Goal: Find specific page/section: Find specific page/section

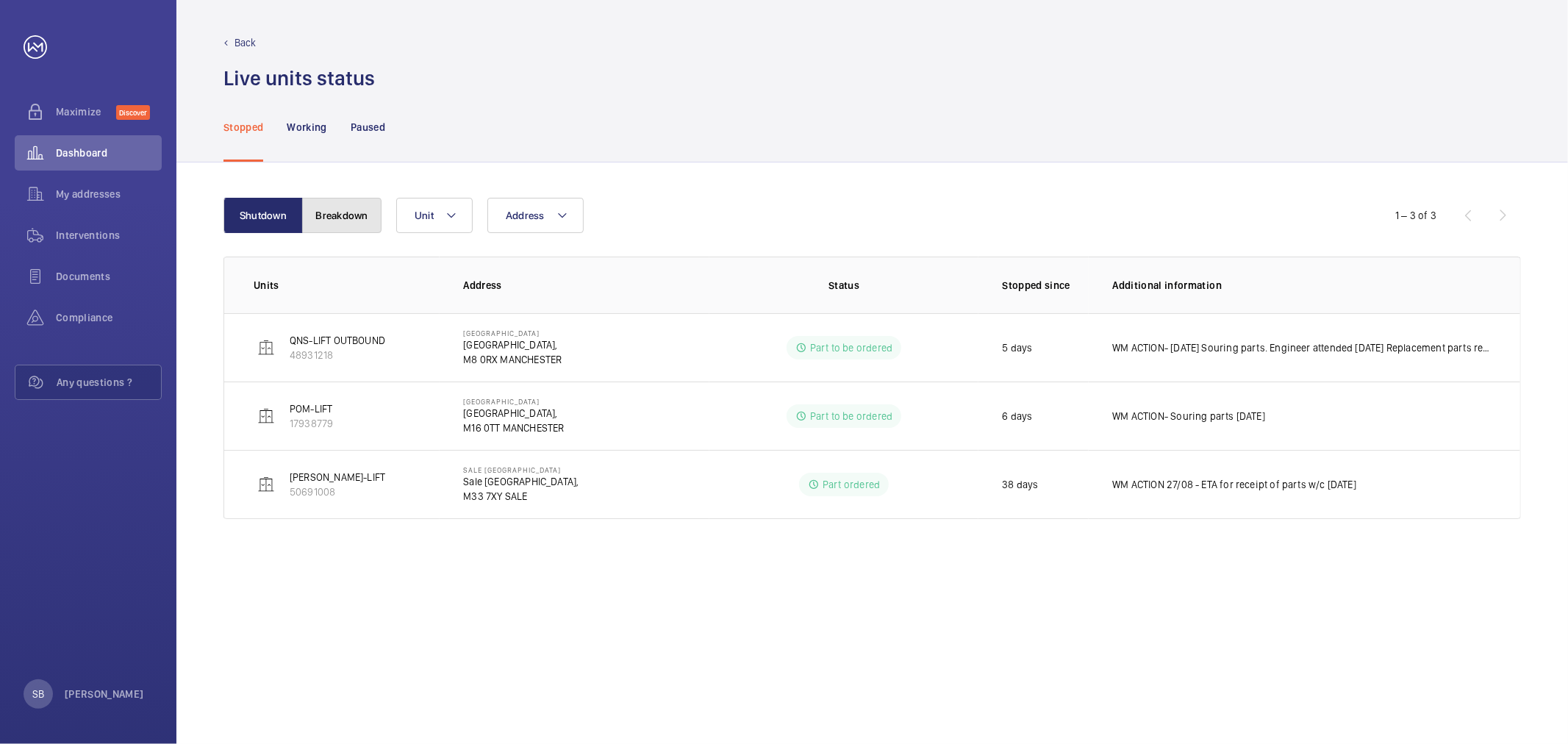
click at [347, 214] on button "Breakdown" at bounding box center [342, 215] width 80 height 35
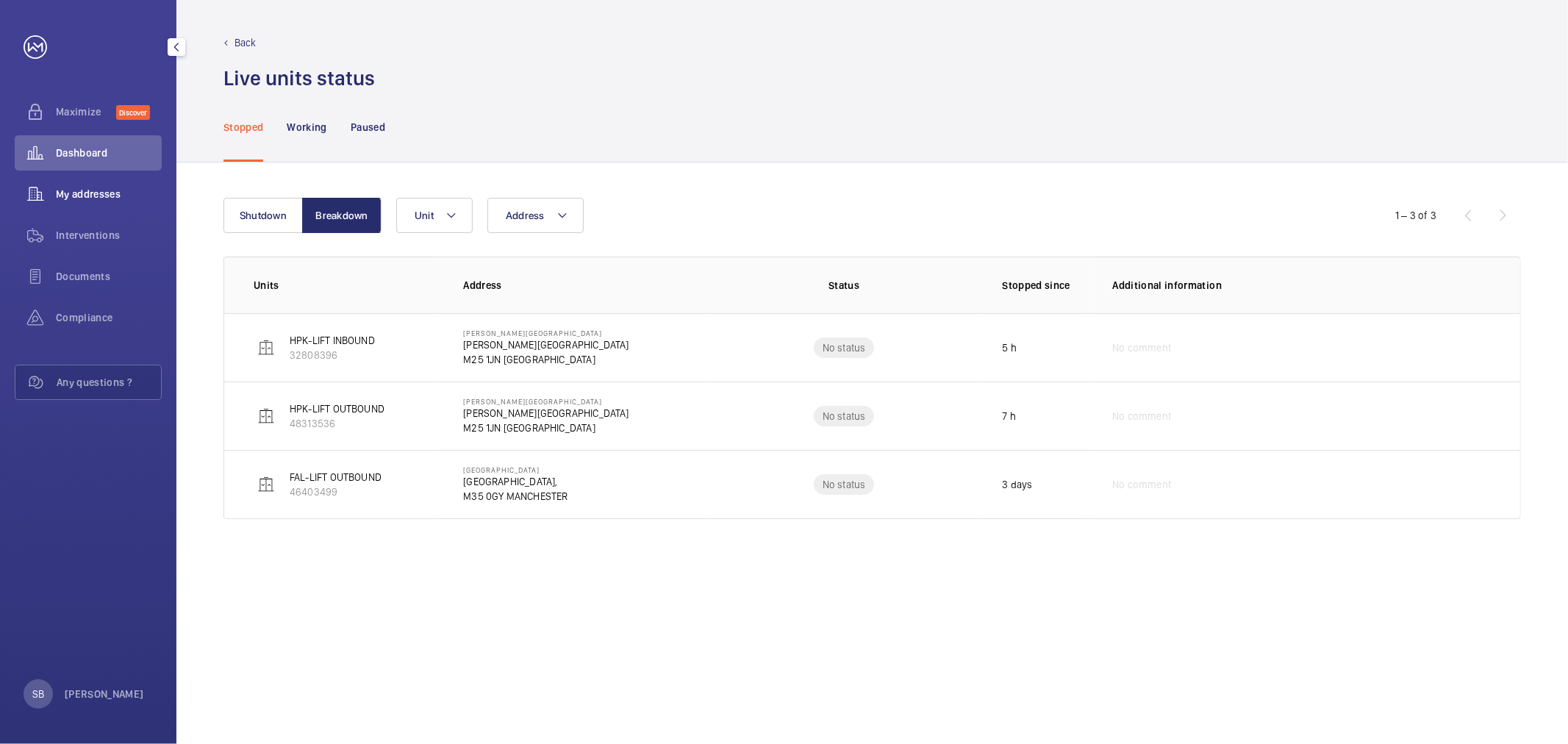
click at [86, 194] on span "My addresses" at bounding box center [109, 194] width 106 height 15
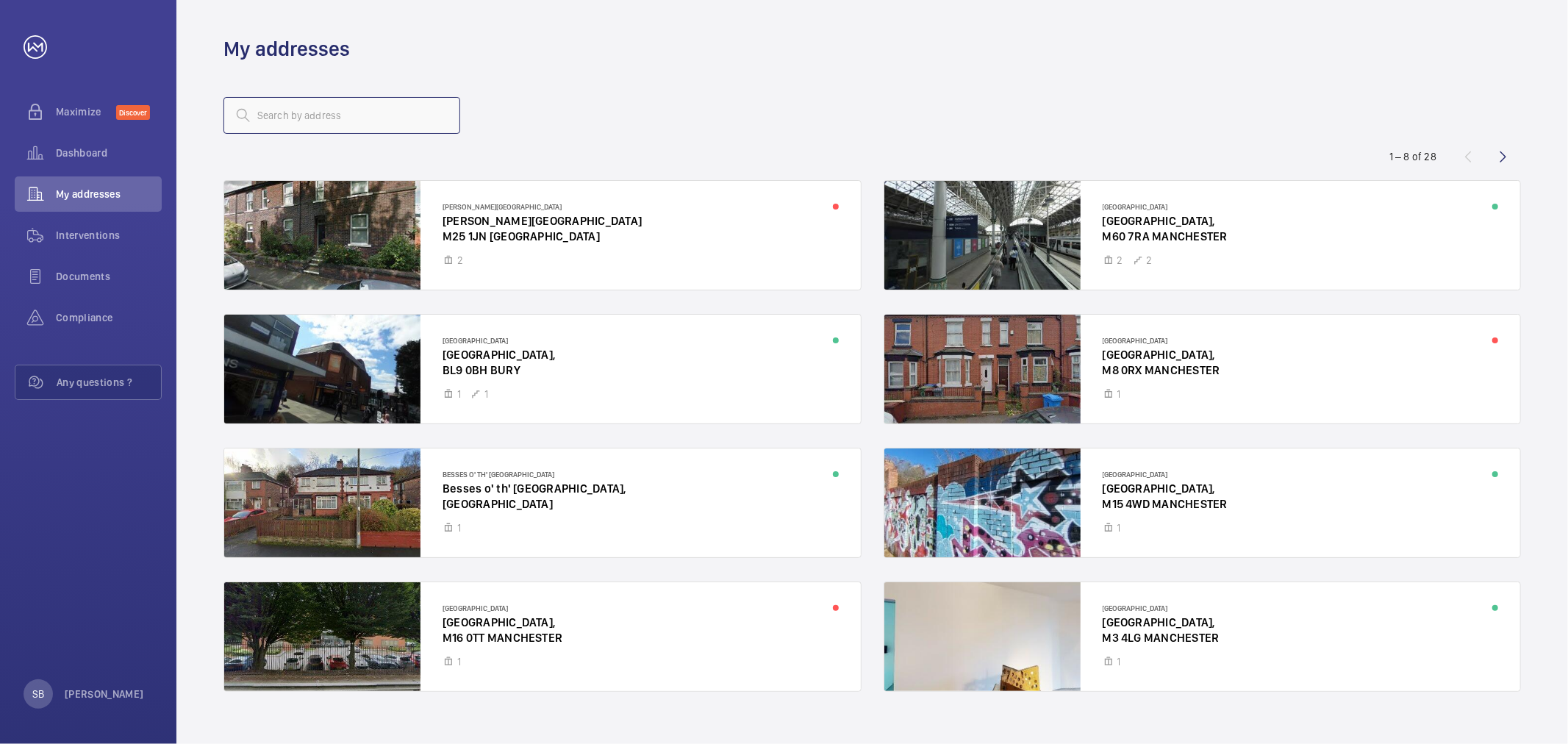
click at [390, 120] on input "text" at bounding box center [341, 115] width 237 height 37
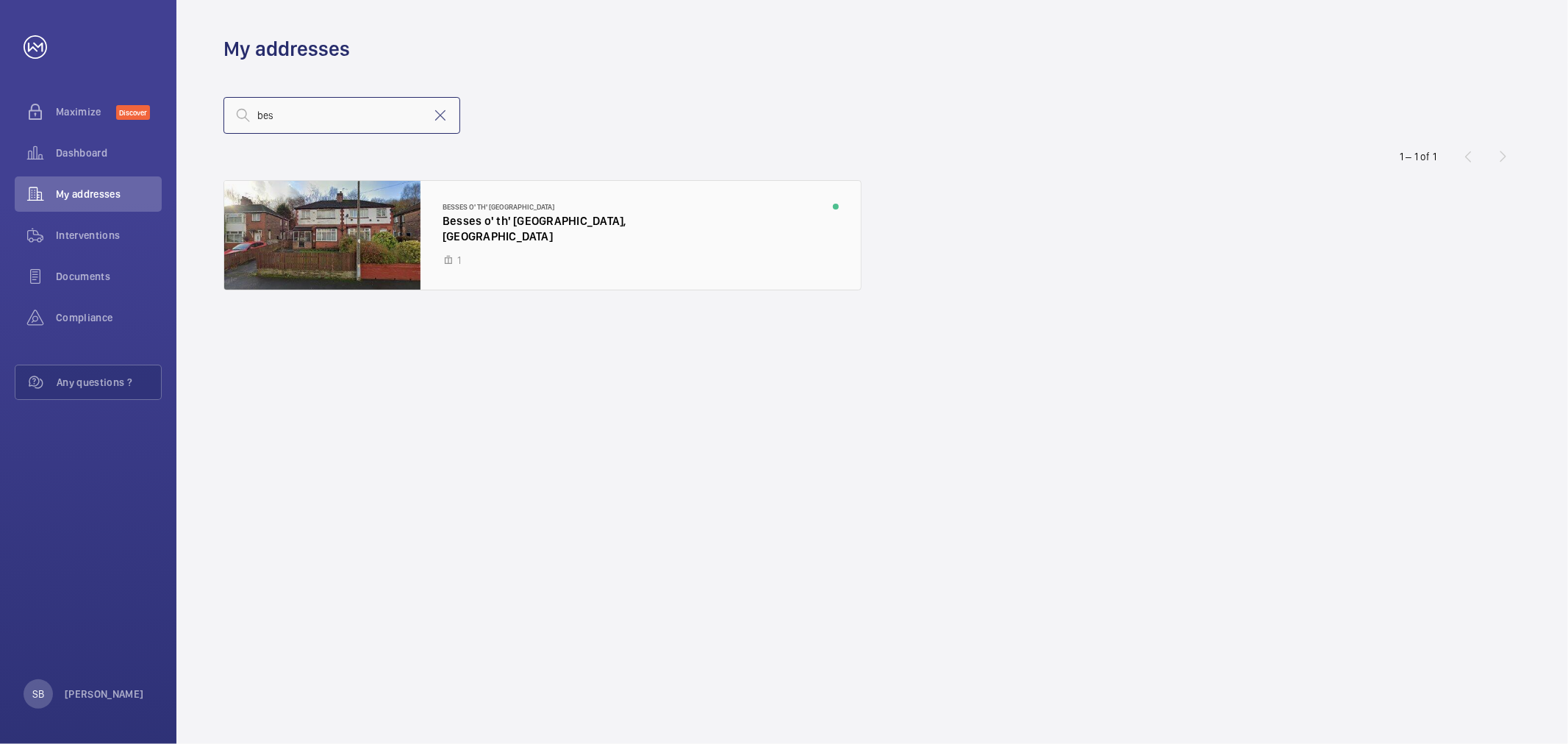
type input "bes"
click at [484, 245] on div at bounding box center [542, 236] width 636 height 109
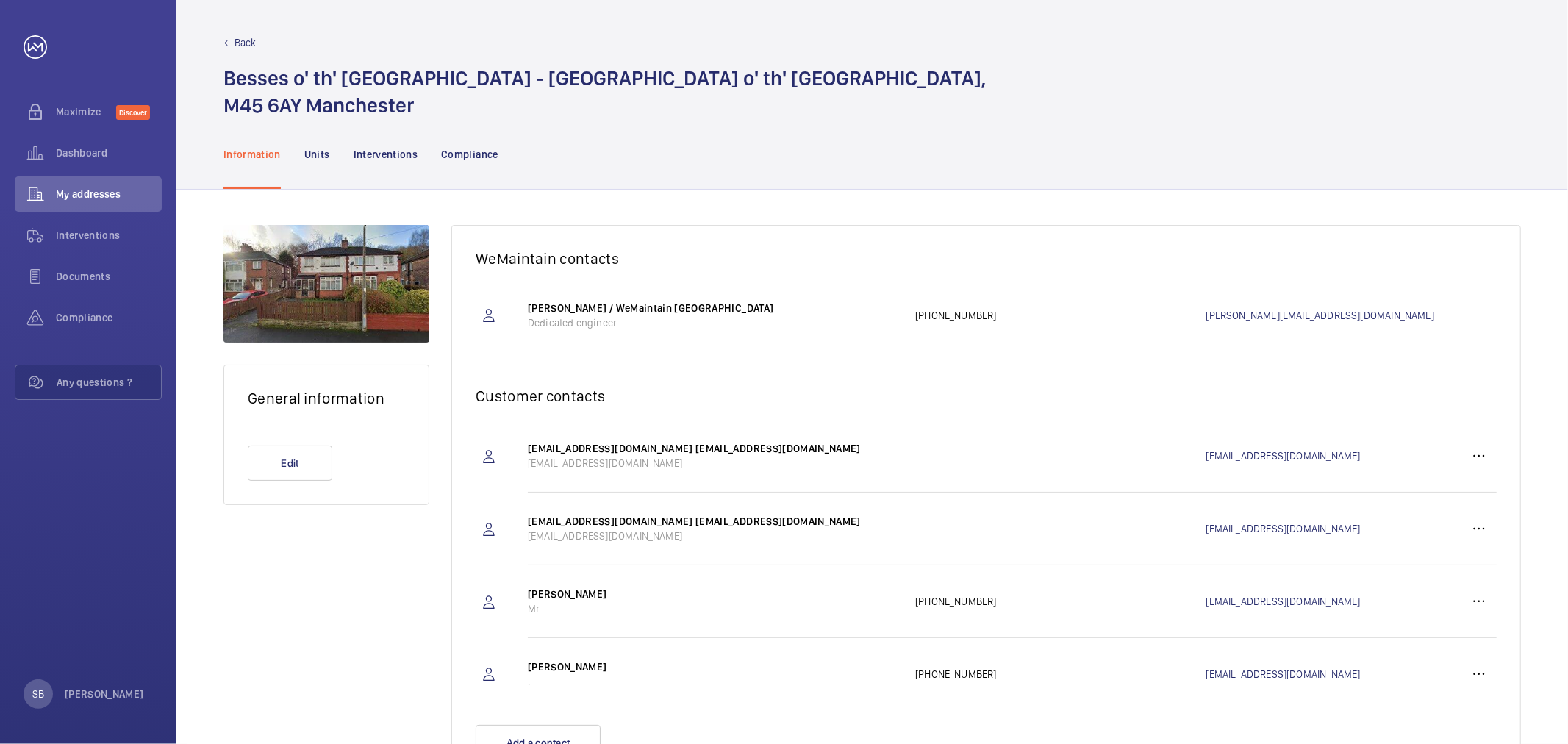
click at [332, 148] on nav "Information Units Interventions Compliance" at bounding box center [361, 154] width 275 height 70
click at [325, 150] on p "Units" at bounding box center [317, 154] width 26 height 15
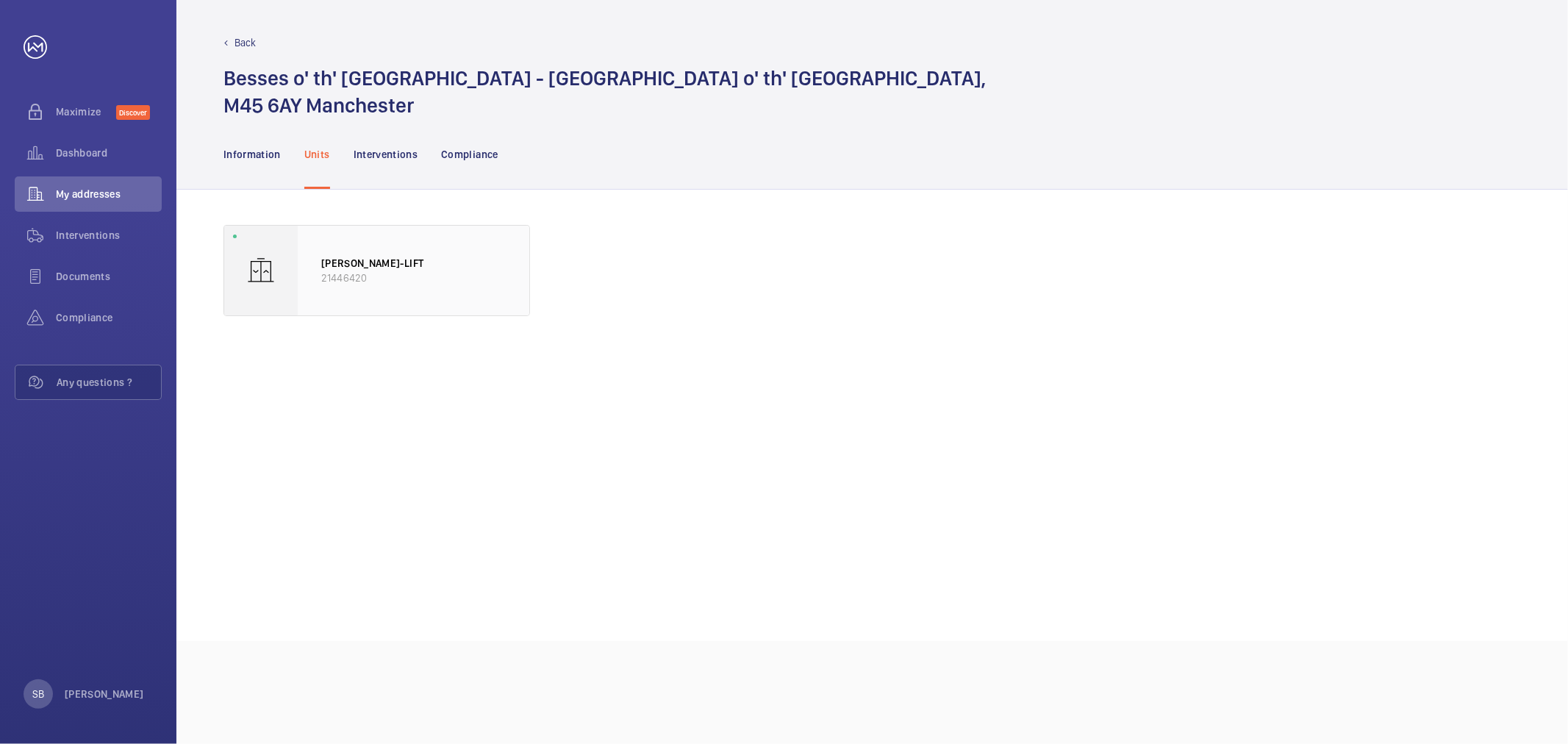
click at [493, 260] on p "[PERSON_NAME]-LIFT" at bounding box center [413, 263] width 185 height 15
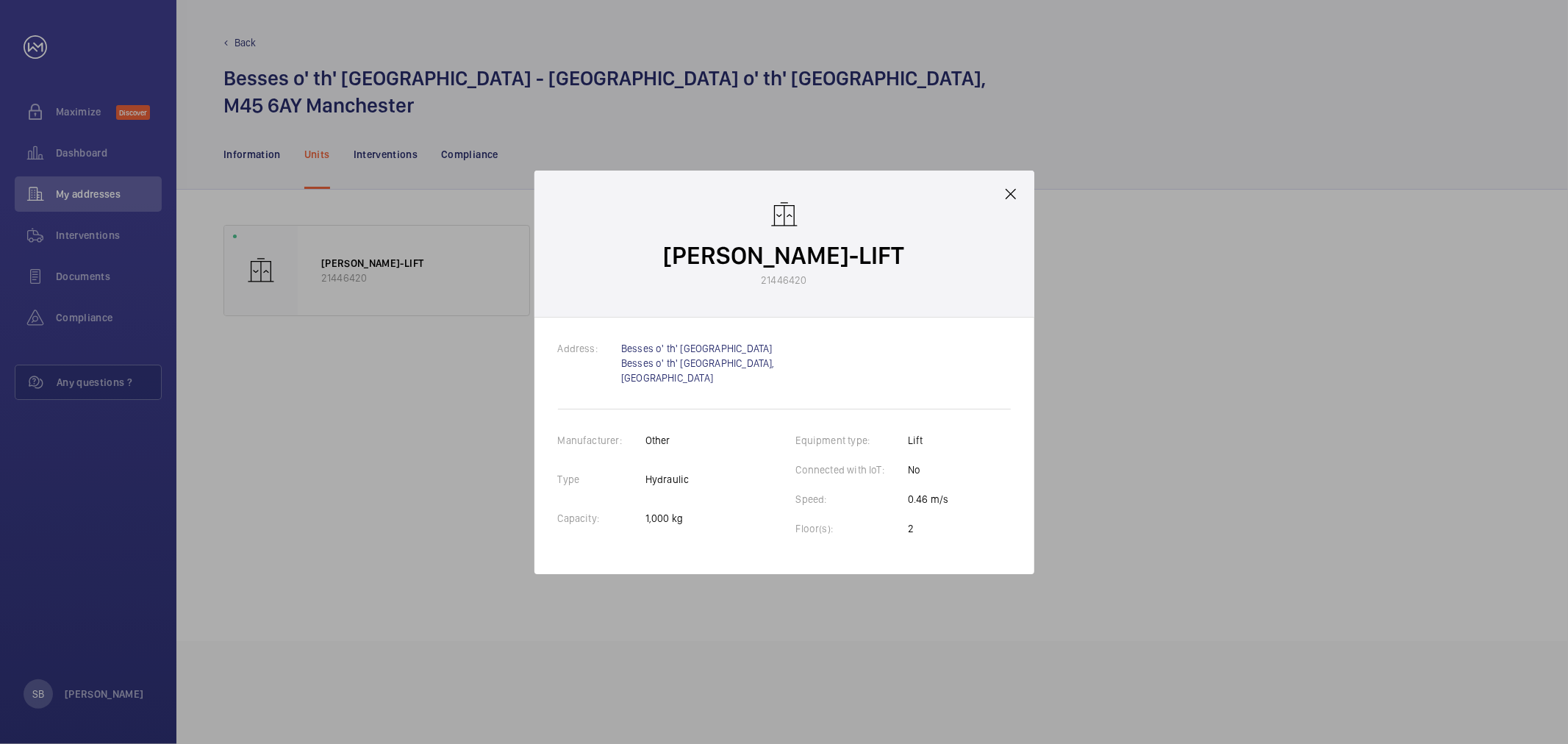
click at [1005, 196] on mat-icon at bounding box center [1011, 194] width 18 height 18
